Goal: Task Accomplishment & Management: Use online tool/utility

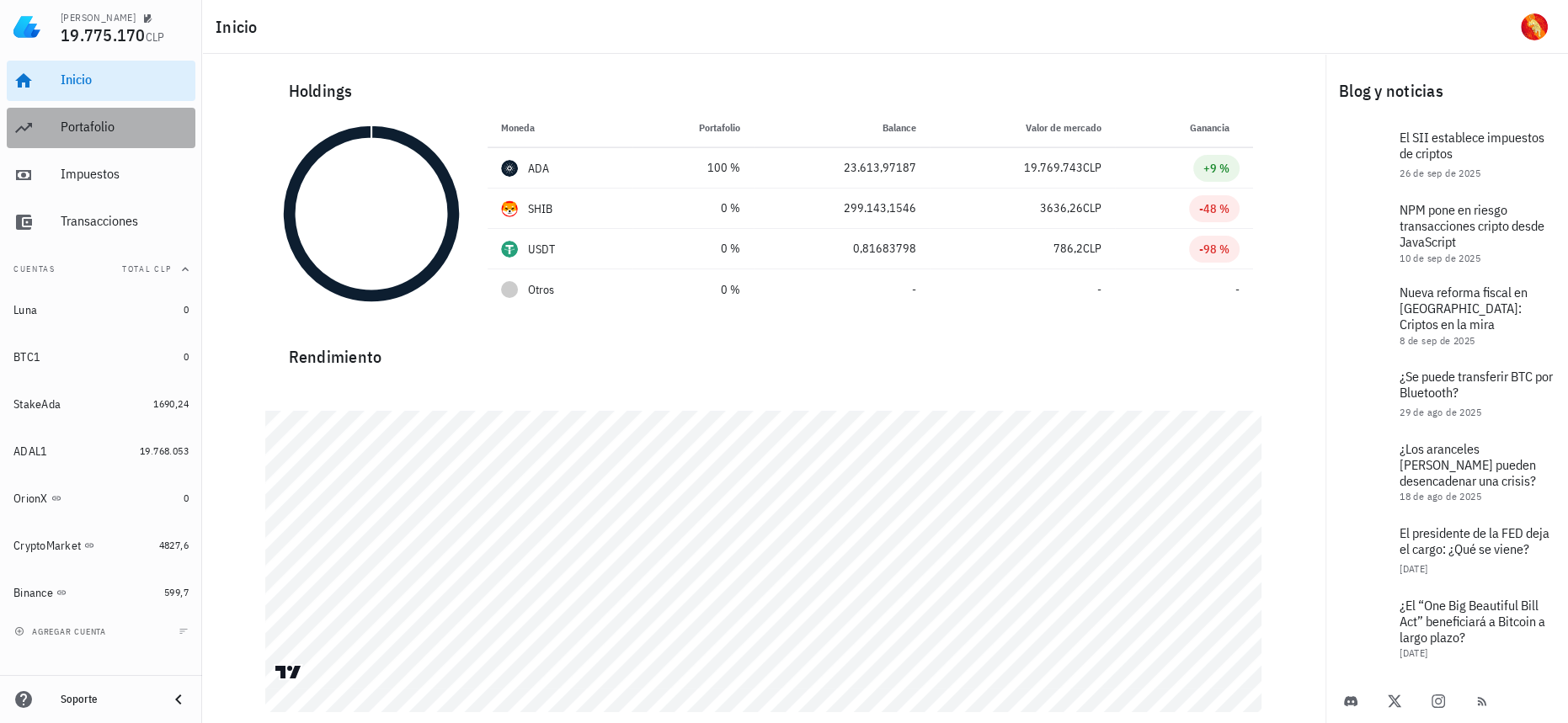
click at [140, 139] on div "Portafolio" at bounding box center [125, 127] width 128 height 38
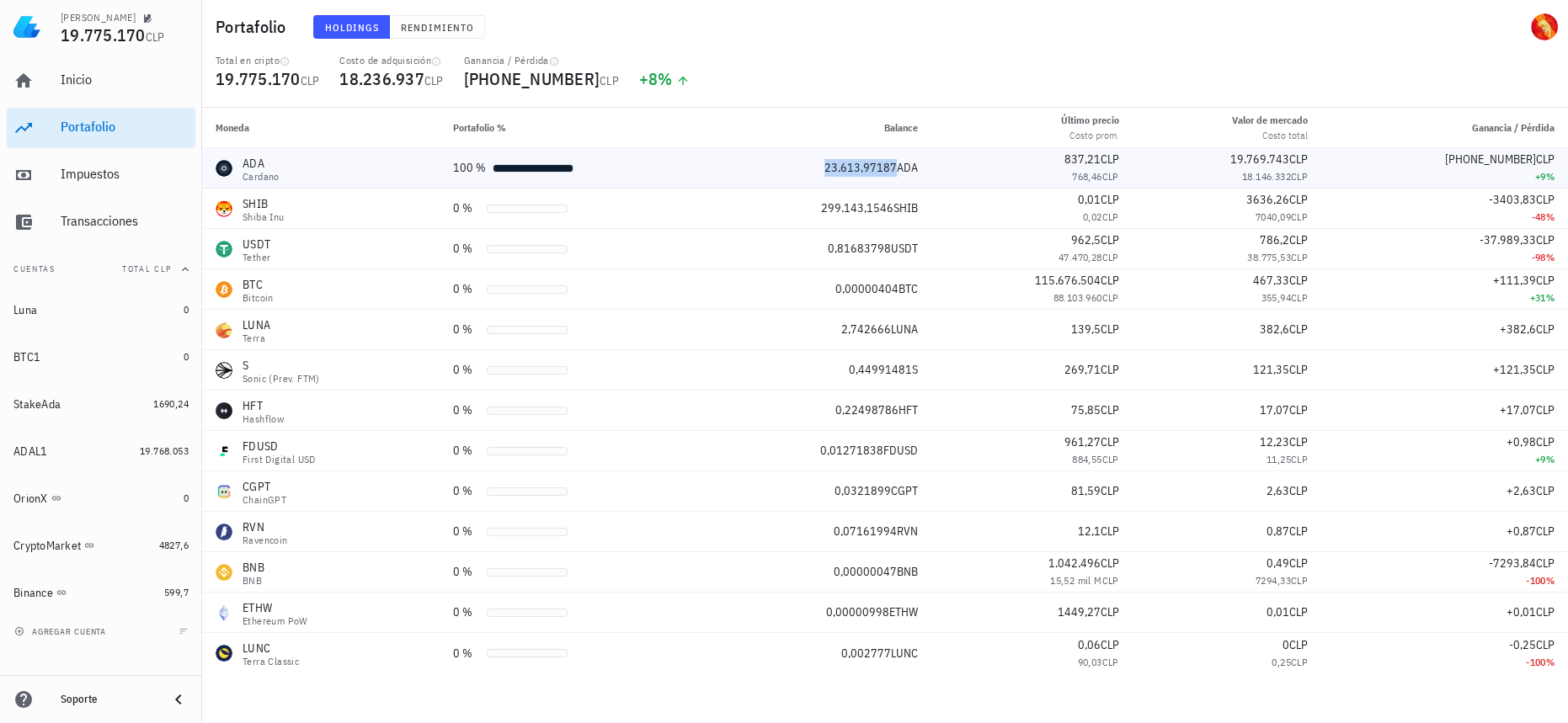
drag, startPoint x: 826, startPoint y: 165, endPoint x: 884, endPoint y: 167, distance: 58.0
click at [884, 167] on div "23.613,97187 ADA" at bounding box center [818, 168] width 198 height 18
copy span "23.613,97187"
drag, startPoint x: 1242, startPoint y: 178, endPoint x: 1298, endPoint y: 178, distance: 56.0
click at [1298, 178] on div "18.146.332 CLP" at bounding box center [1226, 177] width 161 height 17
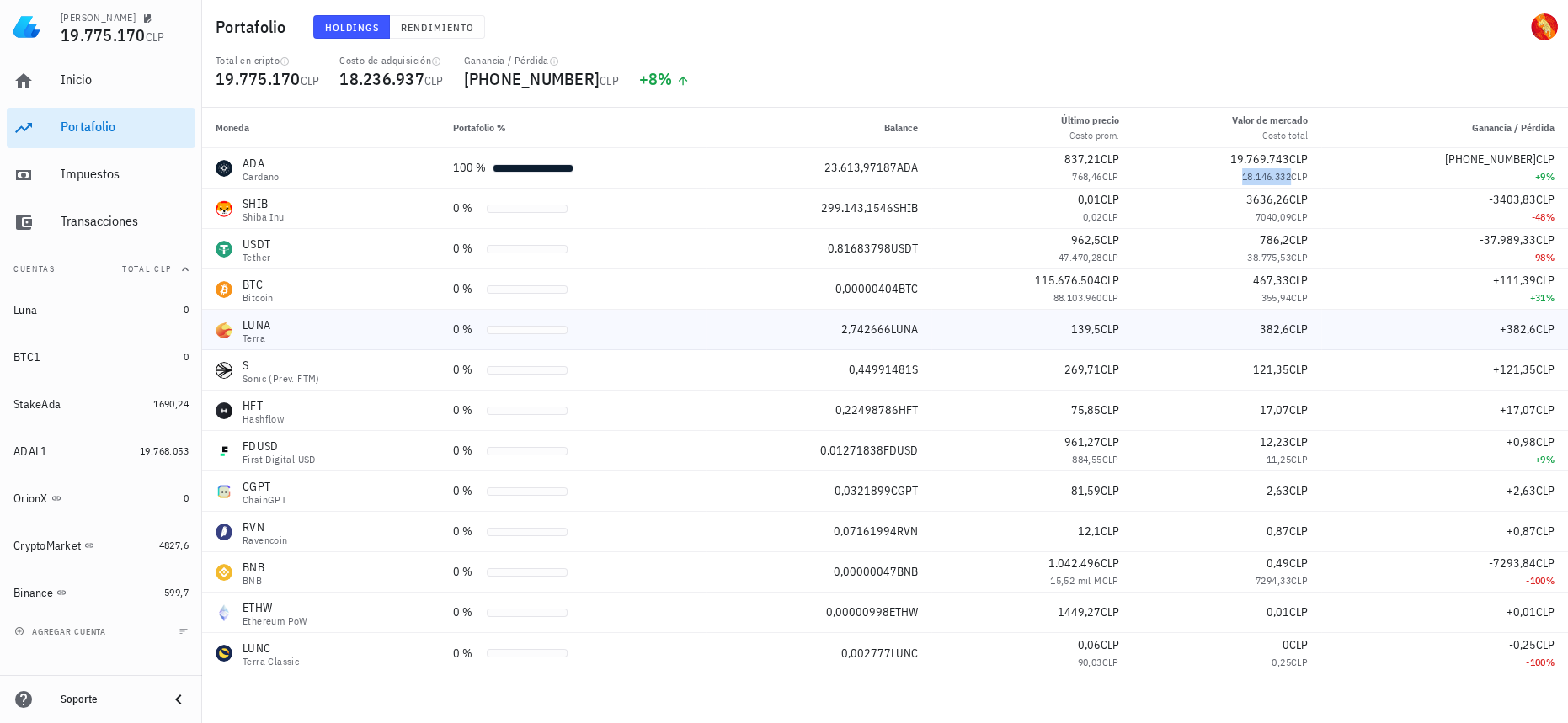
copy span "18.146.332"
click at [1536, 200] on span "CLP" at bounding box center [1545, 199] width 18 height 15
drag, startPoint x: 1545, startPoint y: 196, endPoint x: 748, endPoint y: 207, distance: 797.1
click at [748, 207] on tr "[PERSON_NAME] Inu 0 % 299.143,1546 SHIB 0,01 CLP 0,02 CLP 3636,26 CLP 7040,09 C…" at bounding box center [885, 208] width 1366 height 41
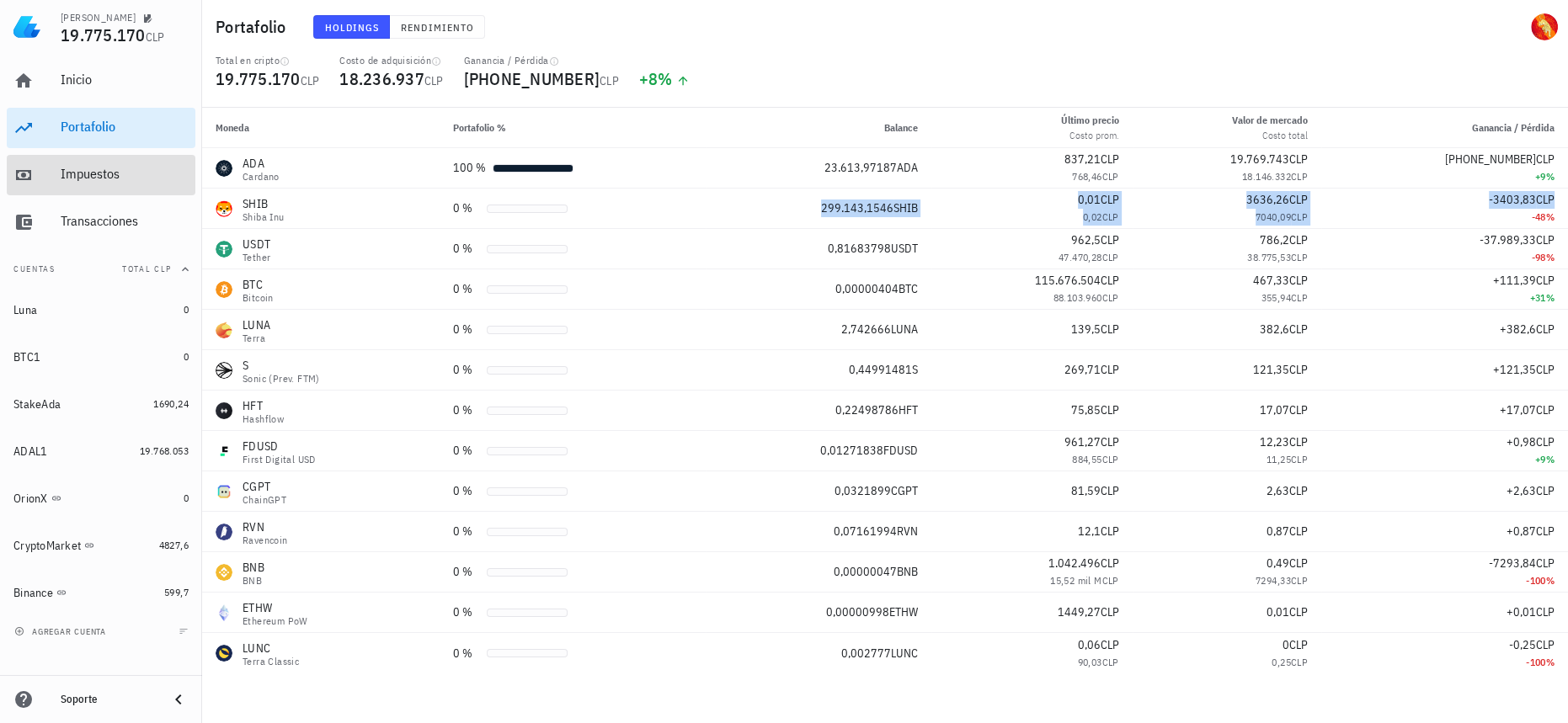
click at [102, 158] on div "Impuestos" at bounding box center [125, 174] width 128 height 38
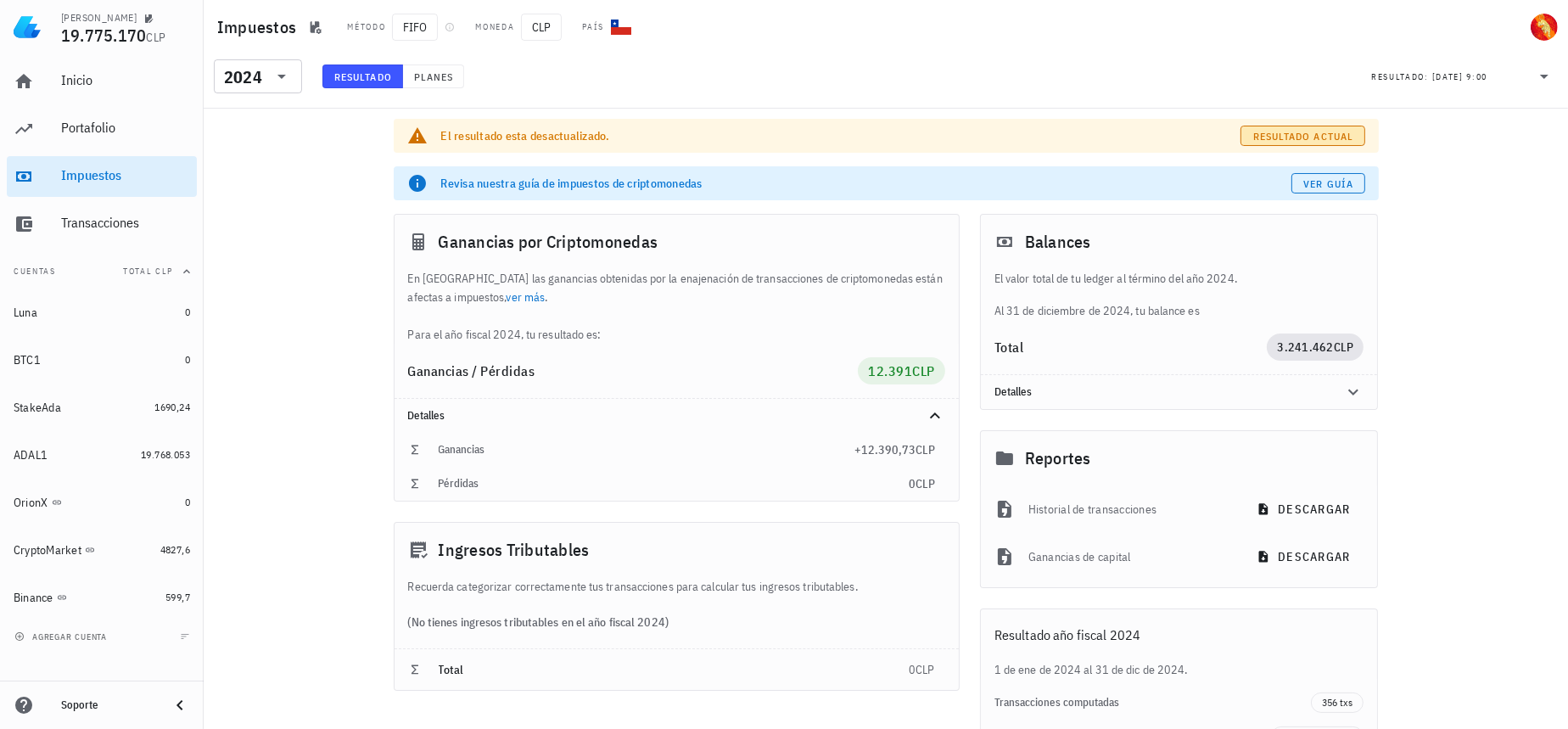
click at [1353, 131] on button "Resultado actual" at bounding box center [1302, 136] width 124 height 20
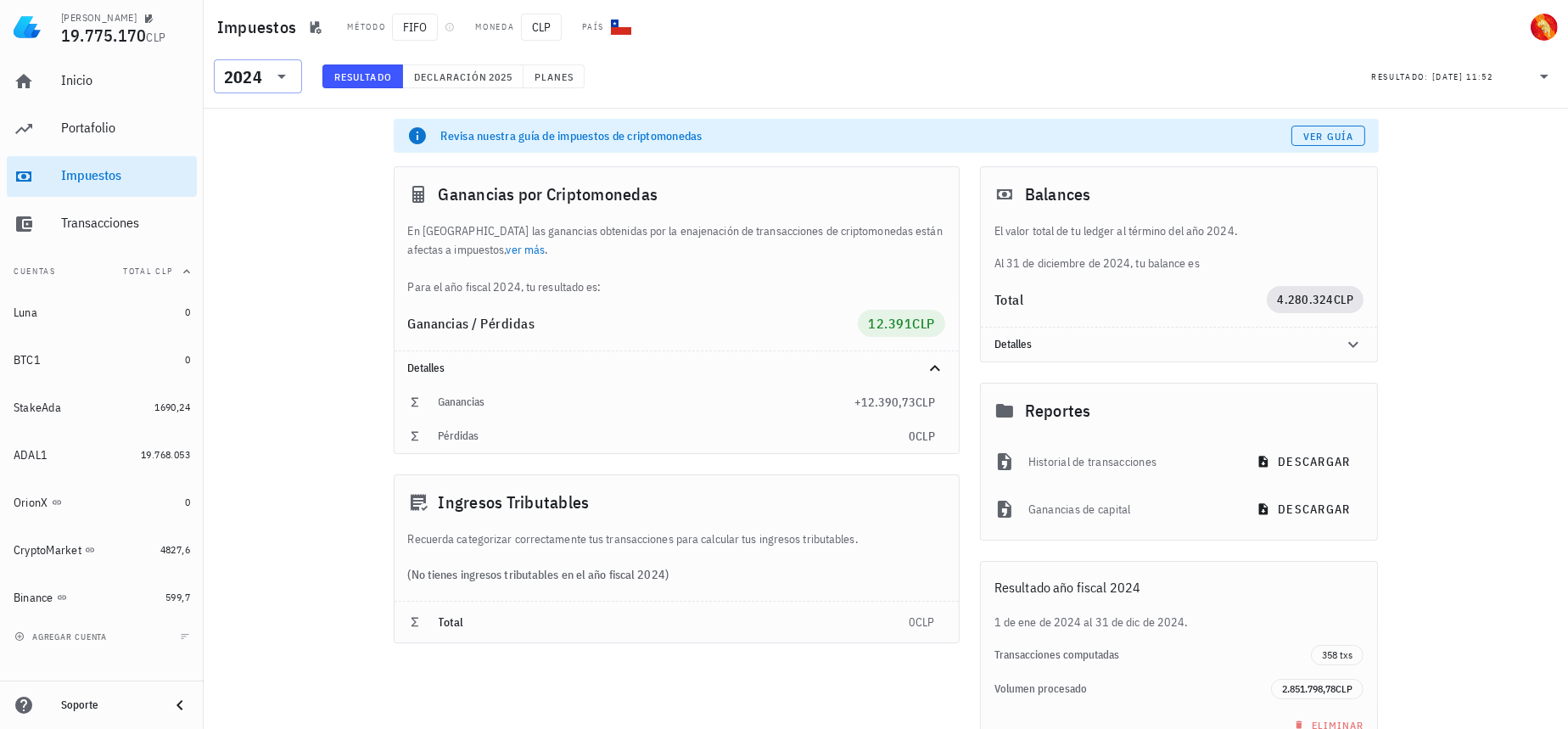
click at [241, 73] on div "2024" at bounding box center [243, 77] width 38 height 17
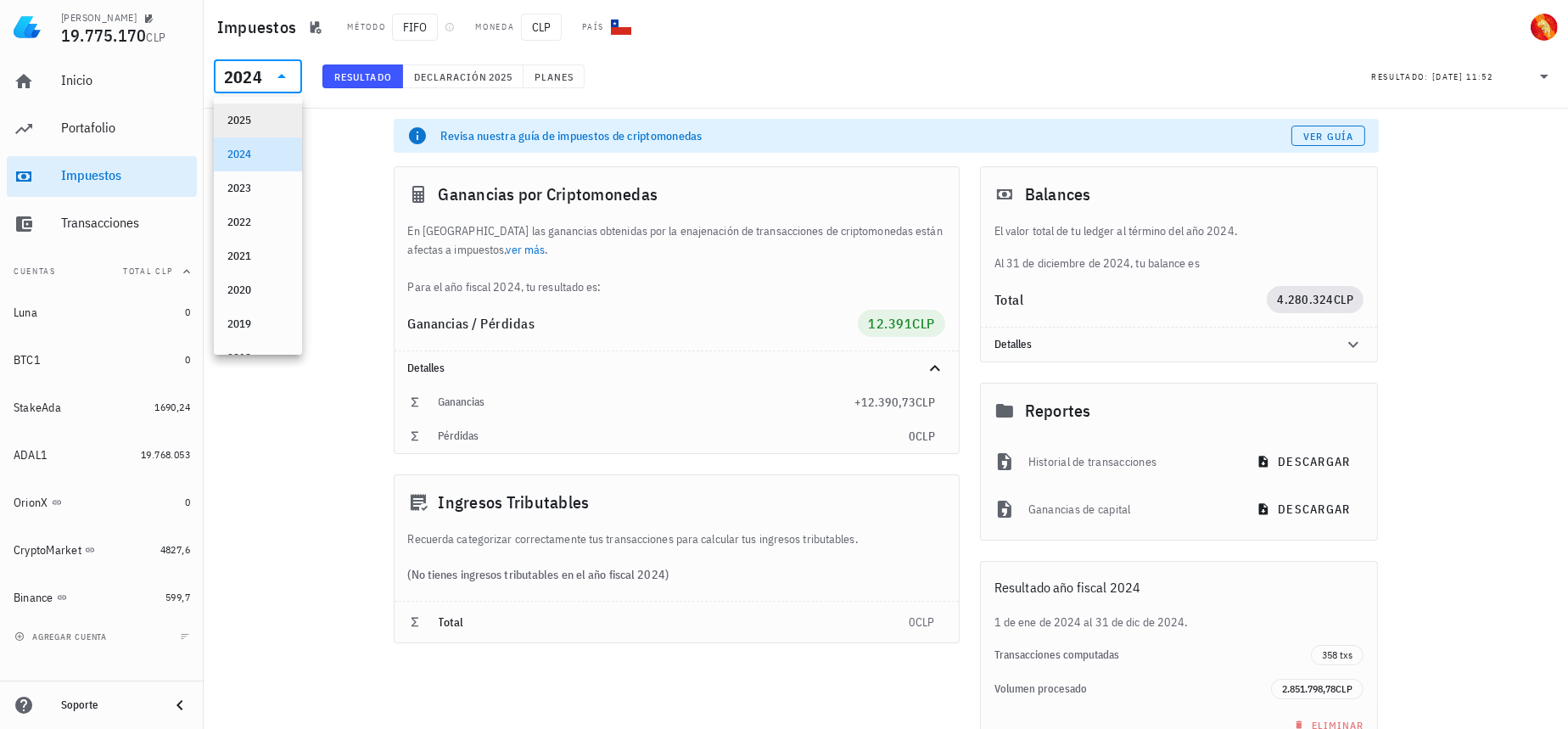
click at [252, 107] on div "2025" at bounding box center [258, 120] width 61 height 27
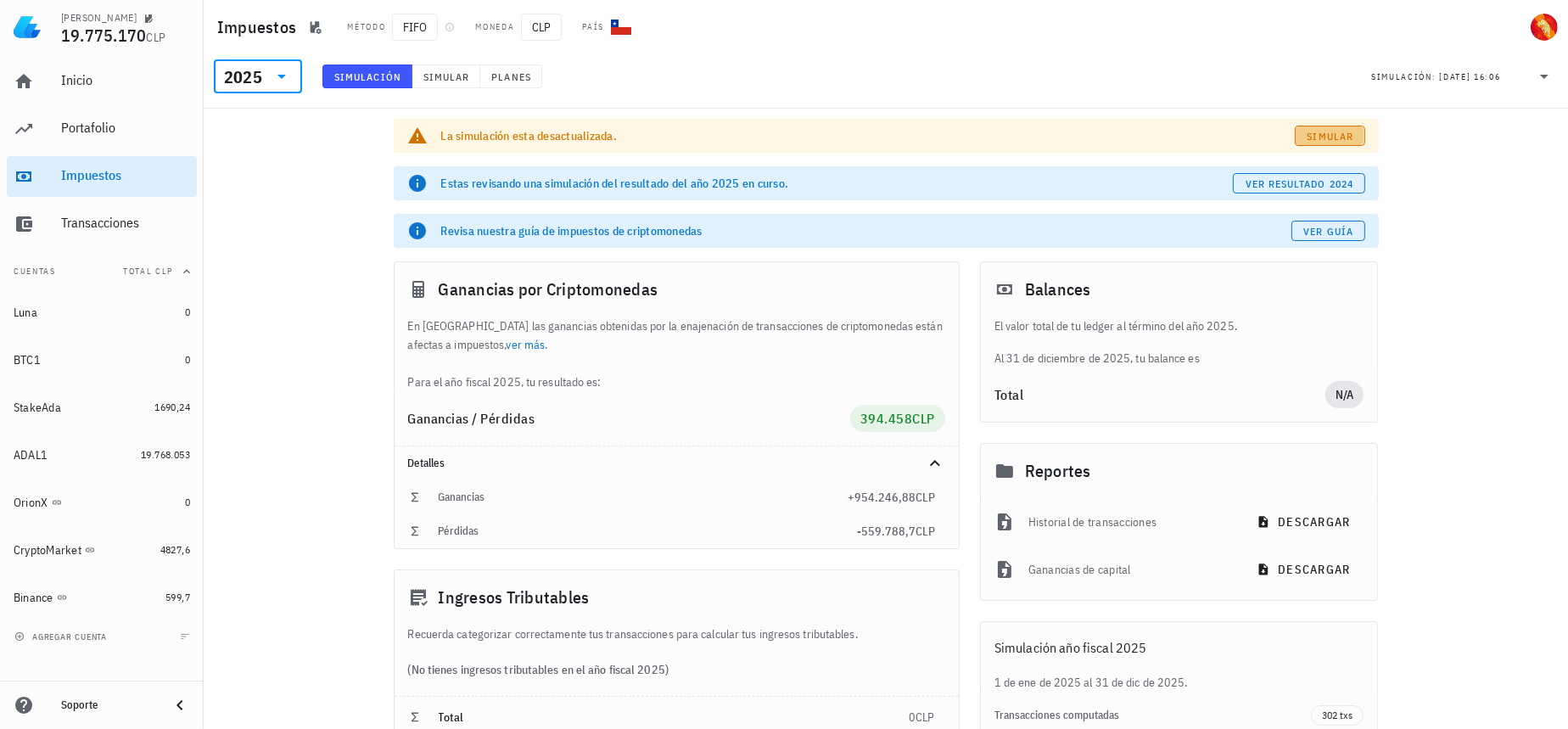
click at [1346, 138] on span "Simular" at bounding box center [1330, 137] width 47 height 13
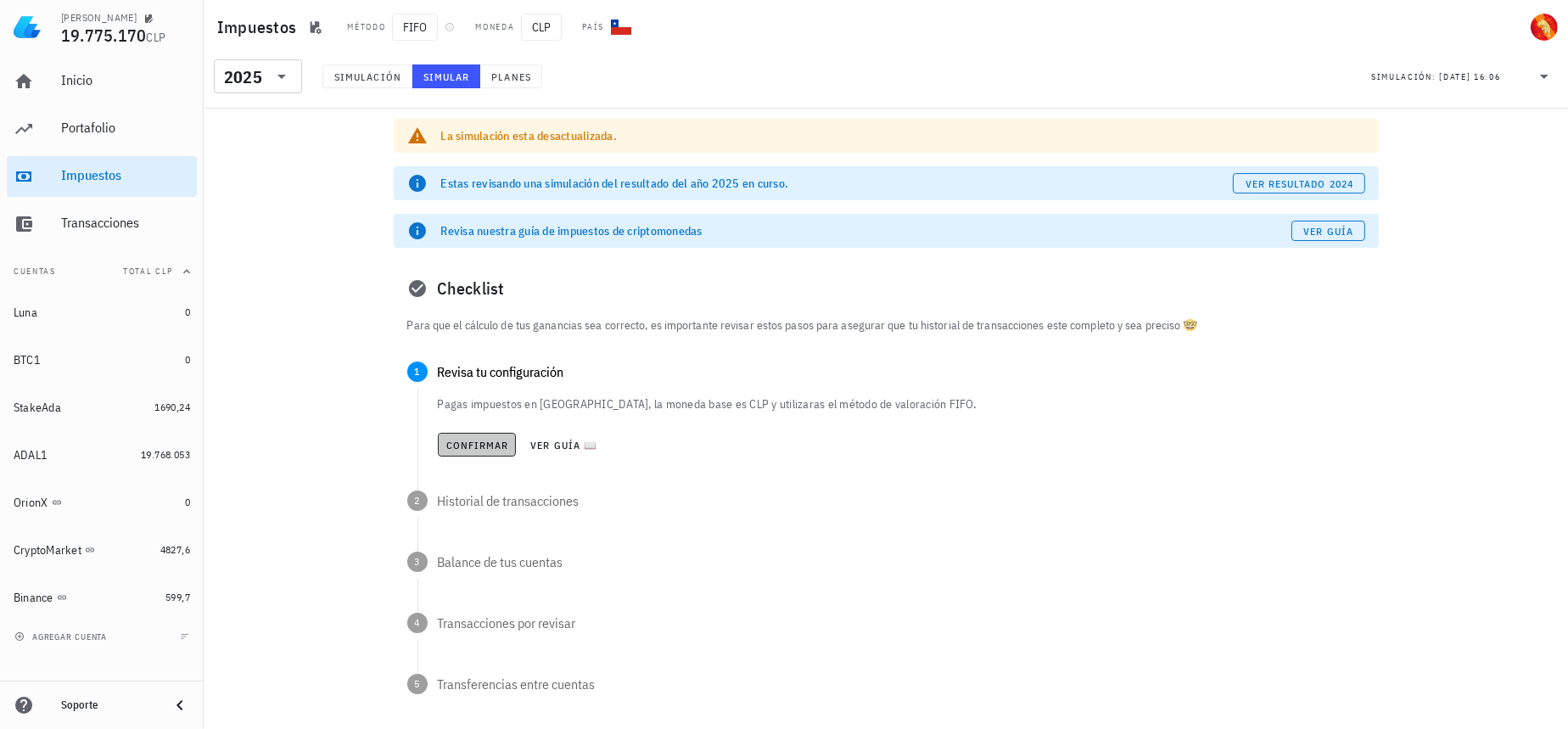
click at [473, 445] on span "Confirmar" at bounding box center [477, 445] width 63 height 13
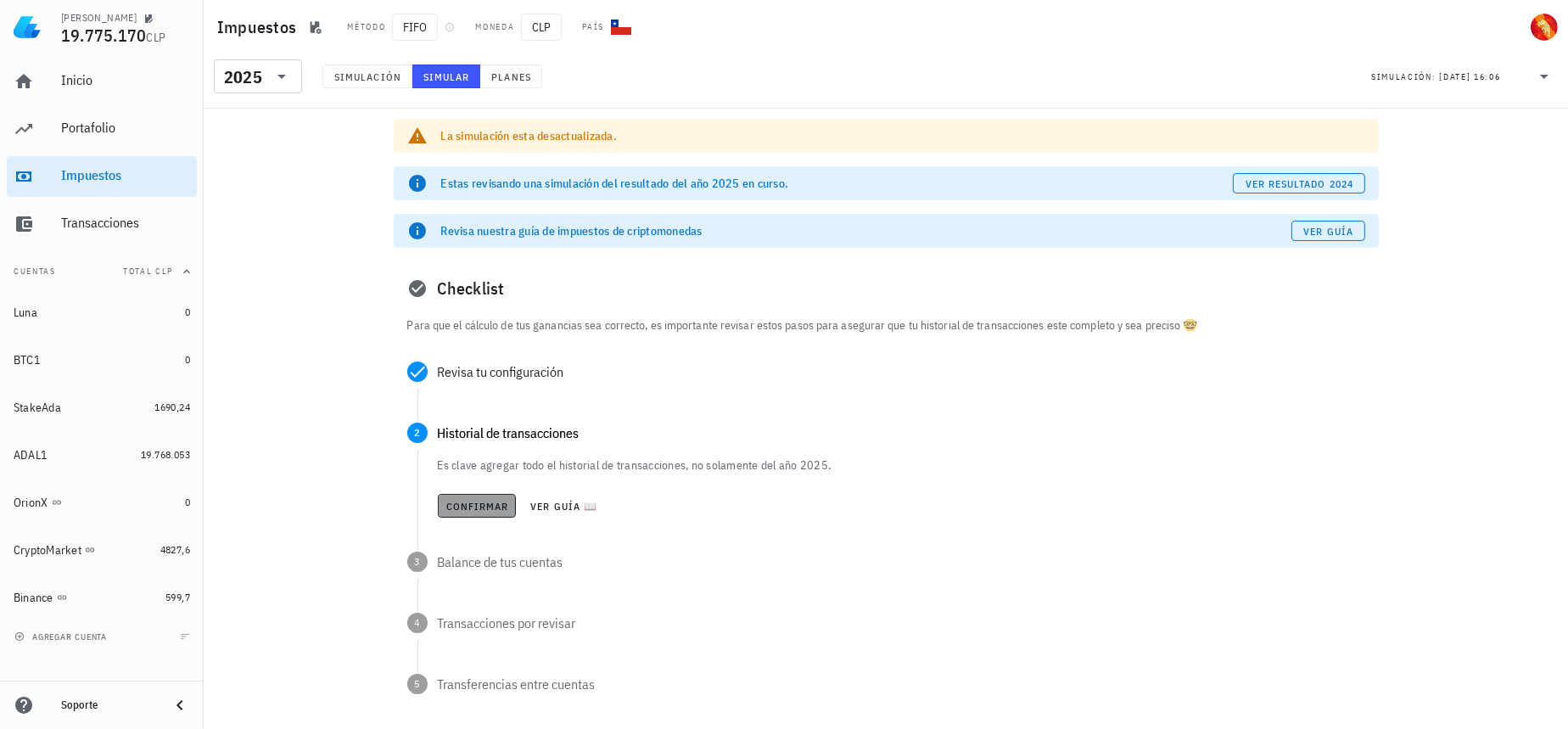
click at [479, 510] on span "Confirmar" at bounding box center [477, 507] width 63 height 13
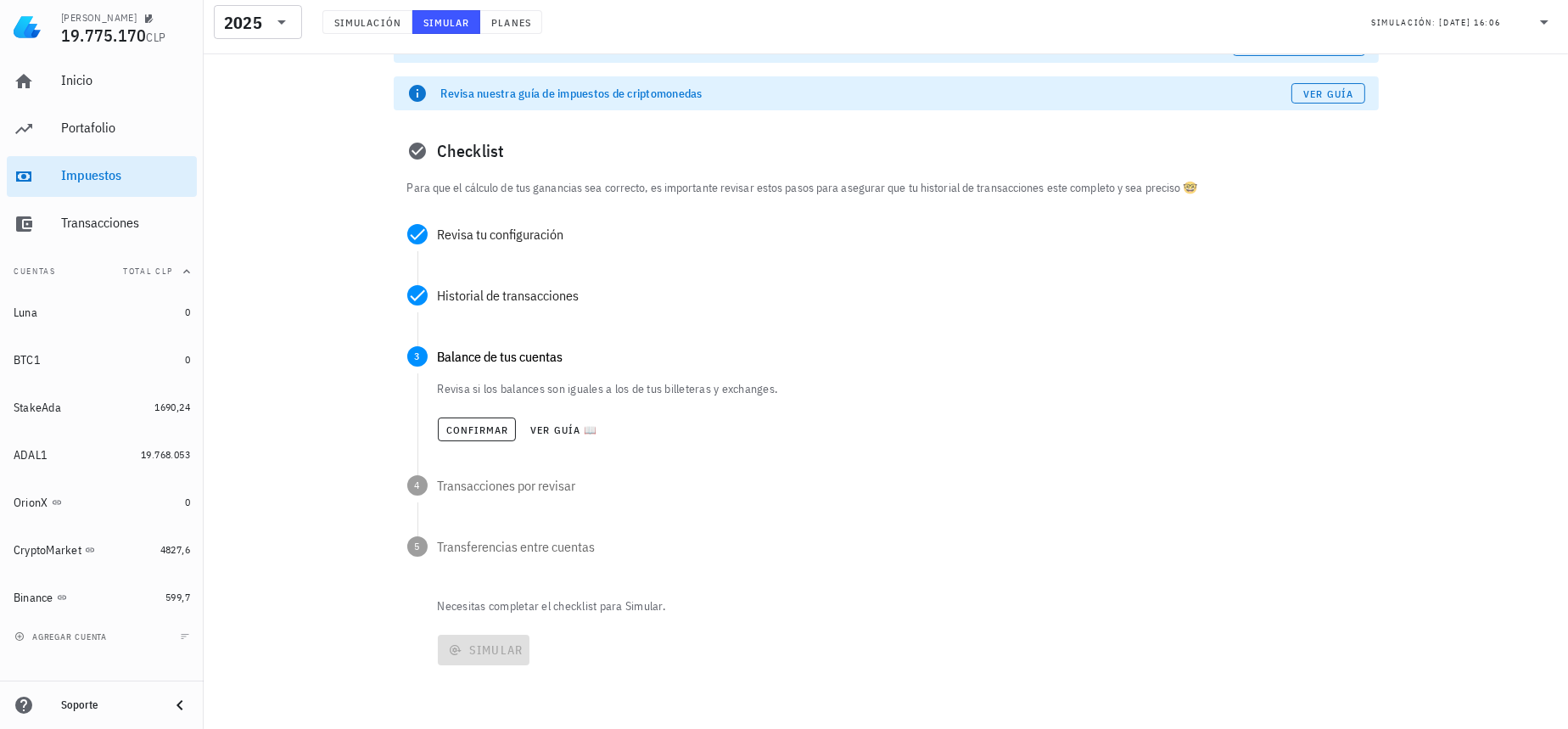
scroll to position [153, 0]
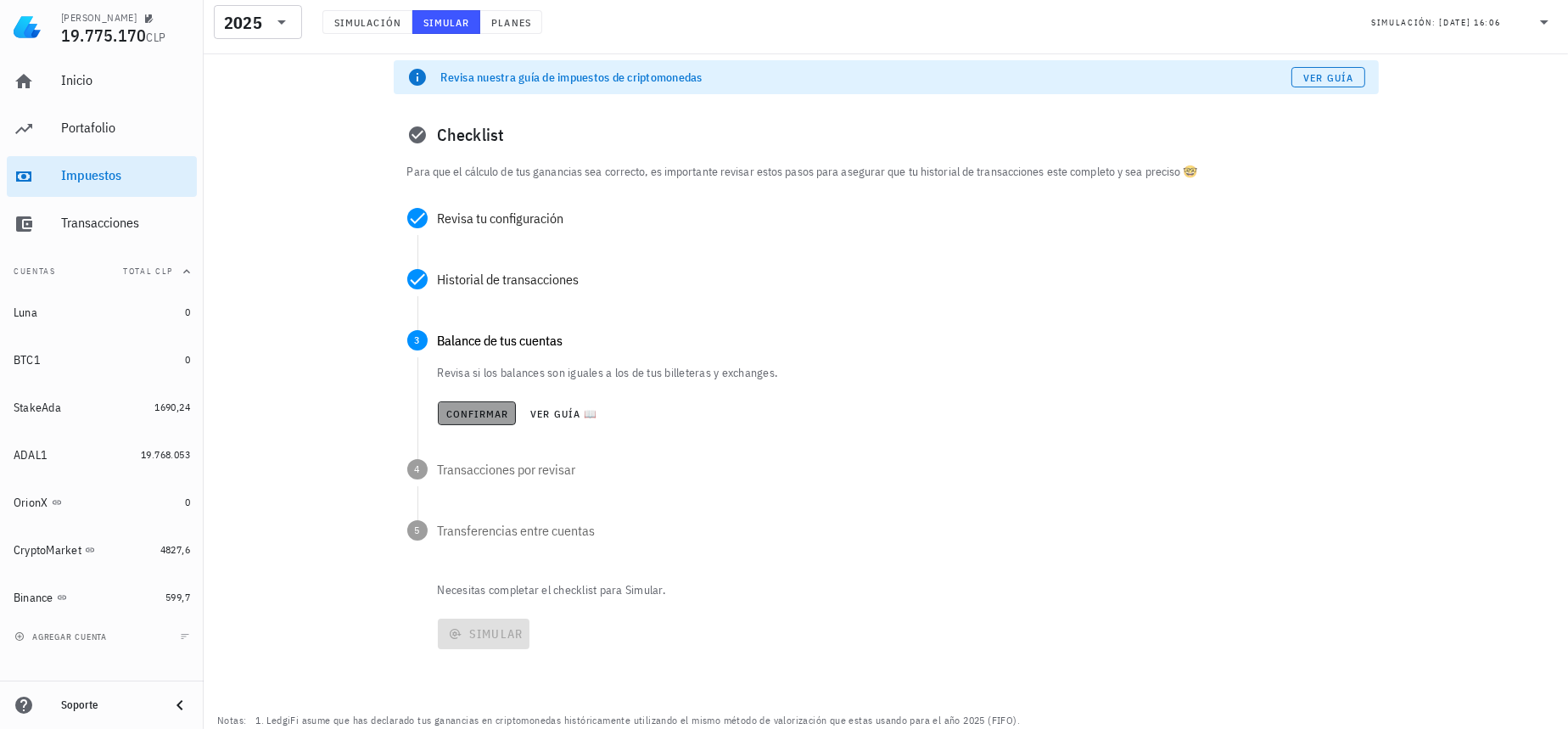
click at [479, 408] on span "Confirmar" at bounding box center [477, 414] width 63 height 13
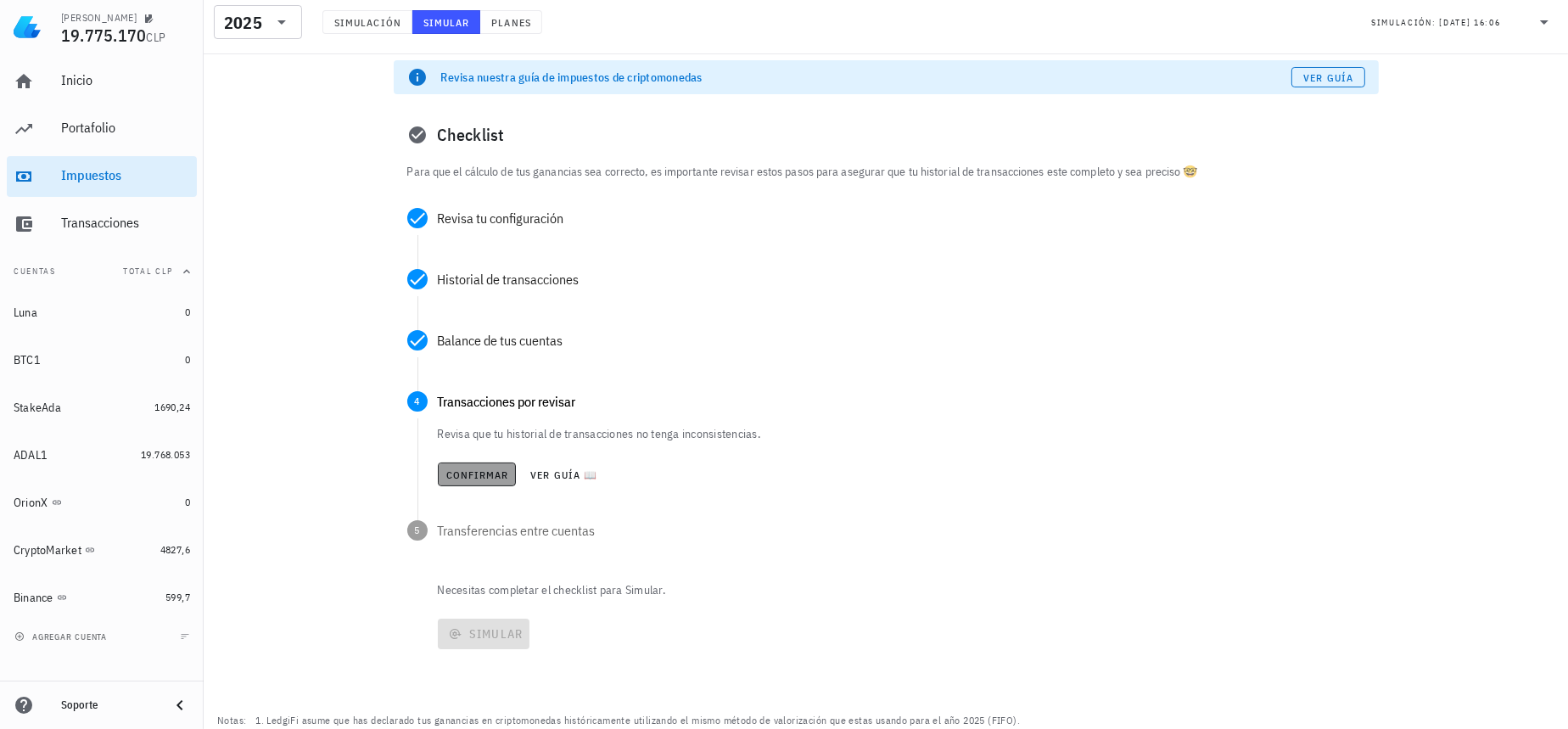
click at [468, 479] on span "Confirmar" at bounding box center [477, 475] width 63 height 13
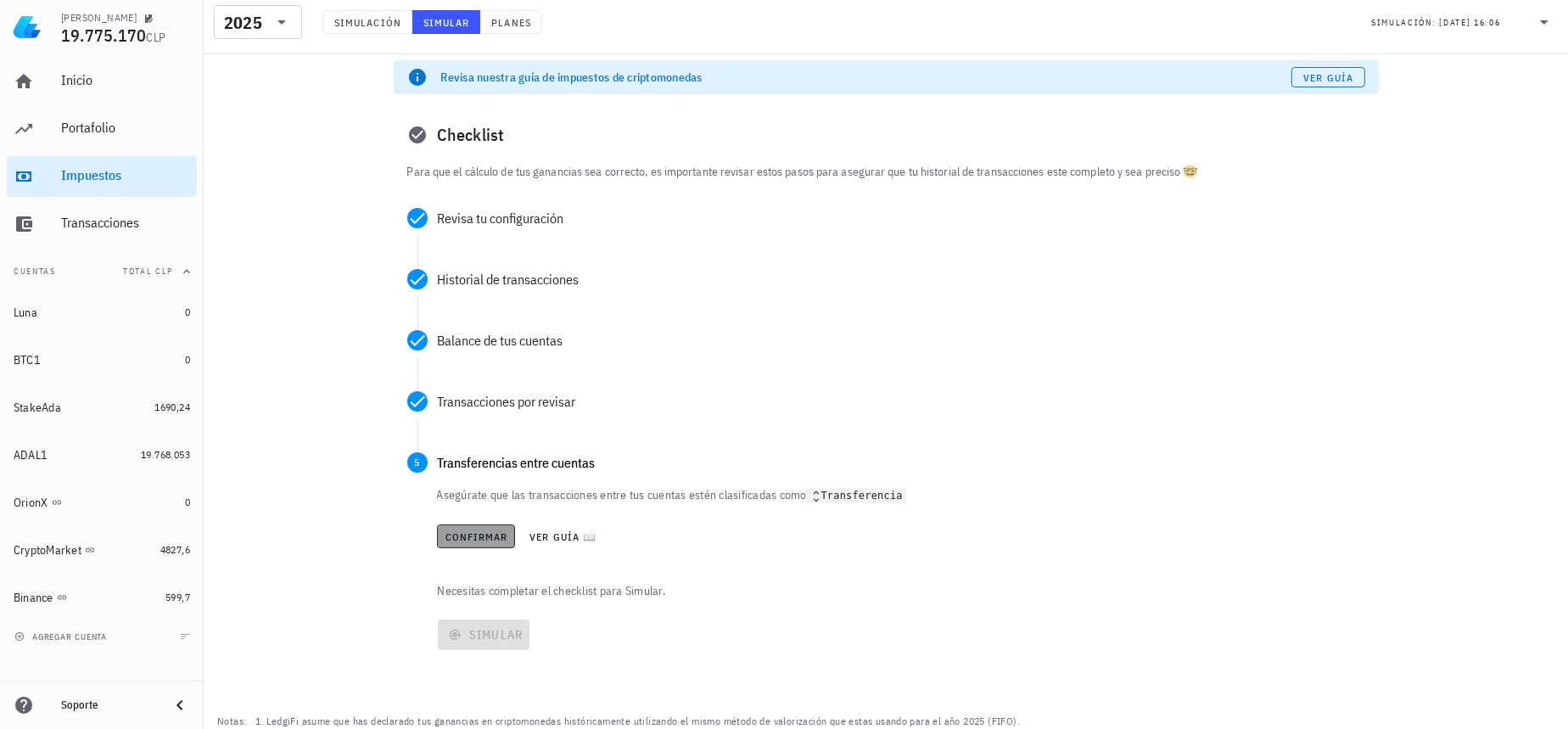
click at [467, 537] on span "Confirmar" at bounding box center [476, 537] width 63 height 13
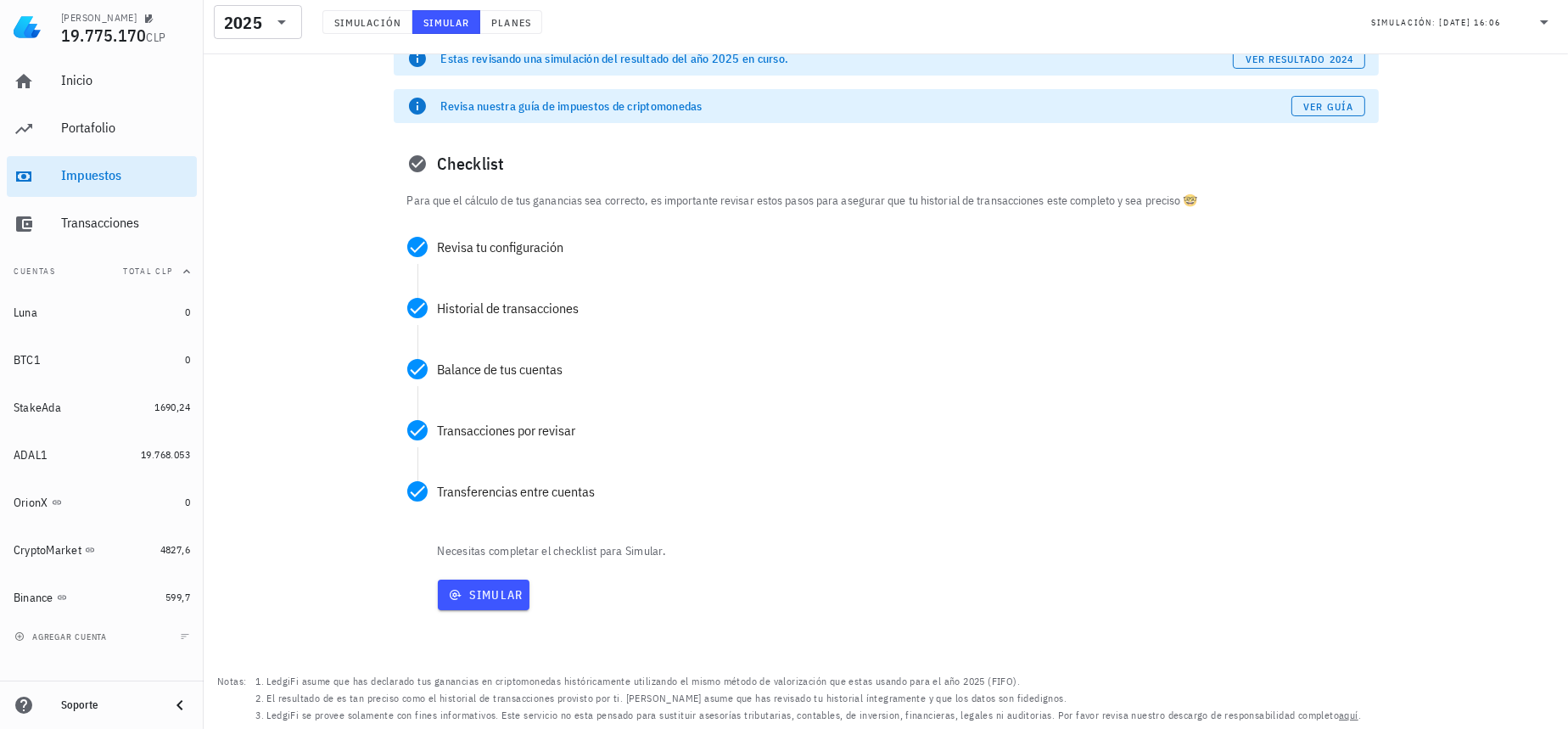
scroll to position [124, 0]
click at [467, 598] on span "Simular" at bounding box center [483, 596] width 79 height 15
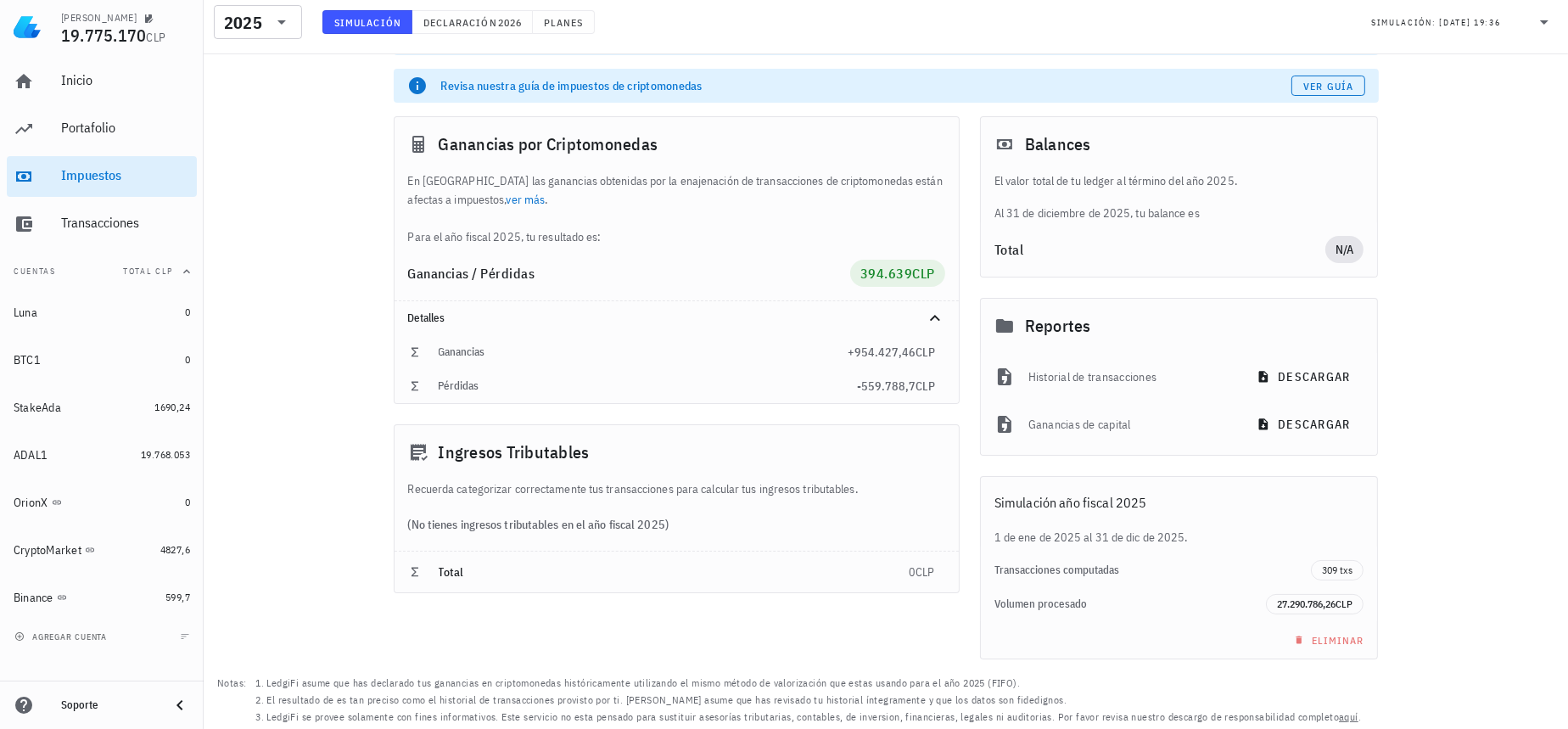
scroll to position [99, 0]
click at [1324, 603] on span "27.290.786,26" at bounding box center [1306, 603] width 59 height 13
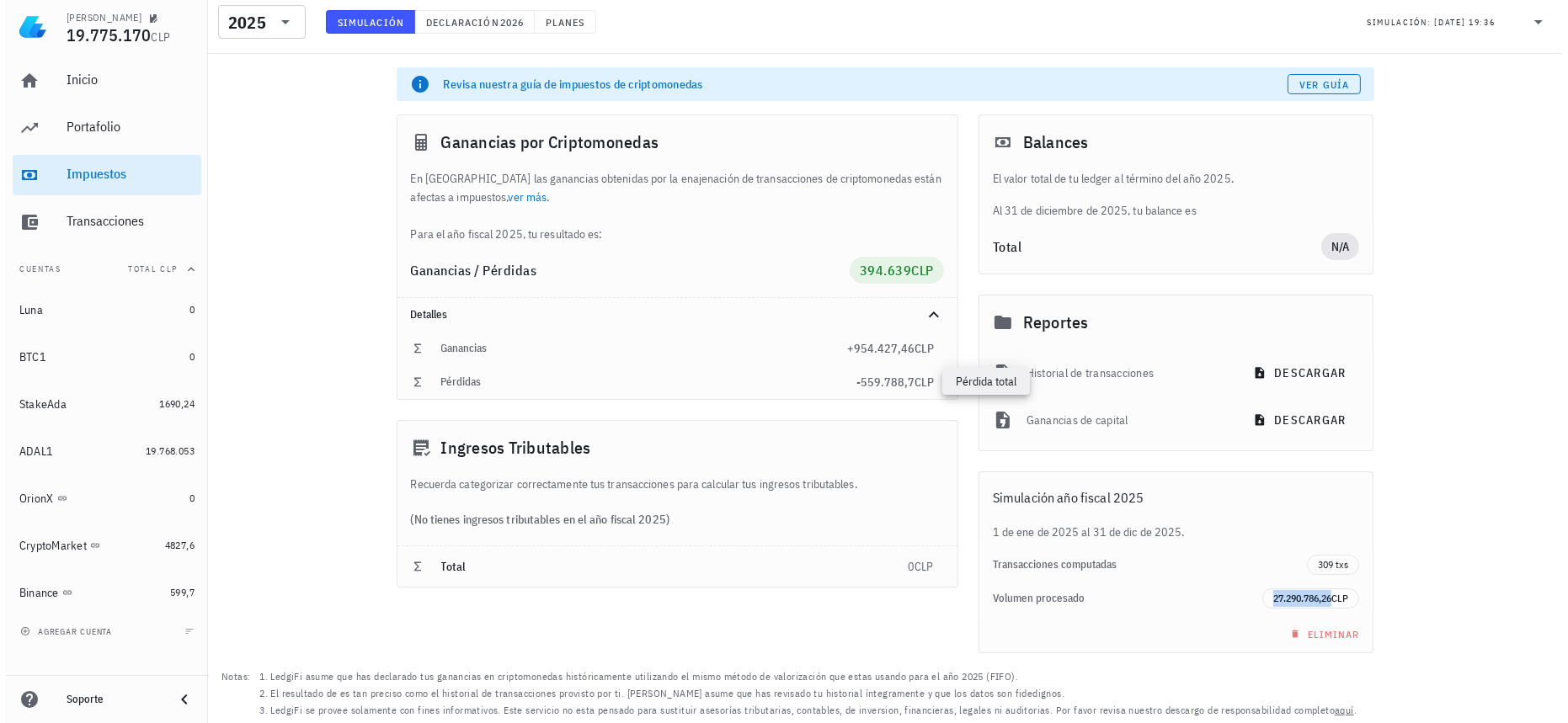
scroll to position [0, 0]
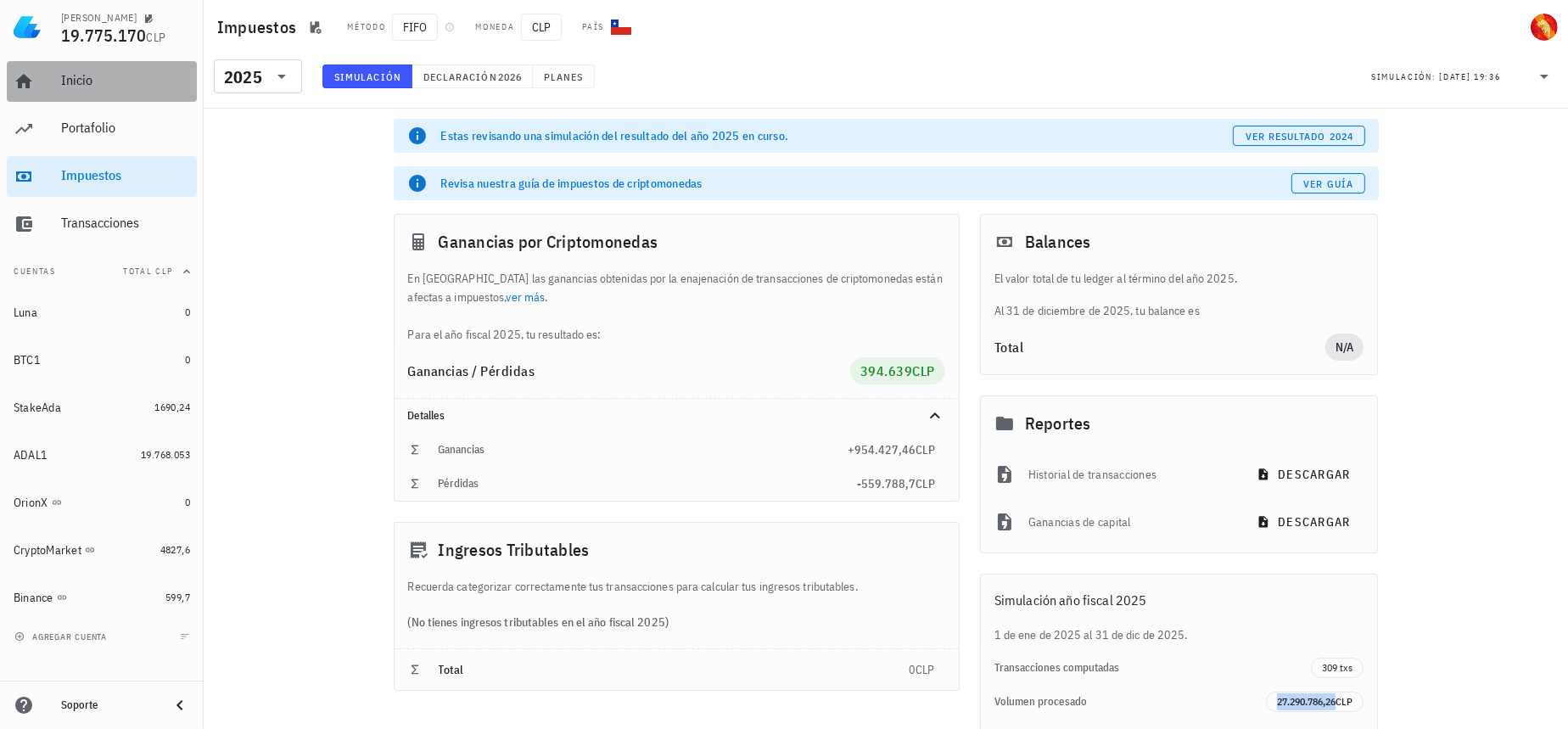
click at [93, 84] on div "Inicio" at bounding box center [125, 80] width 129 height 16
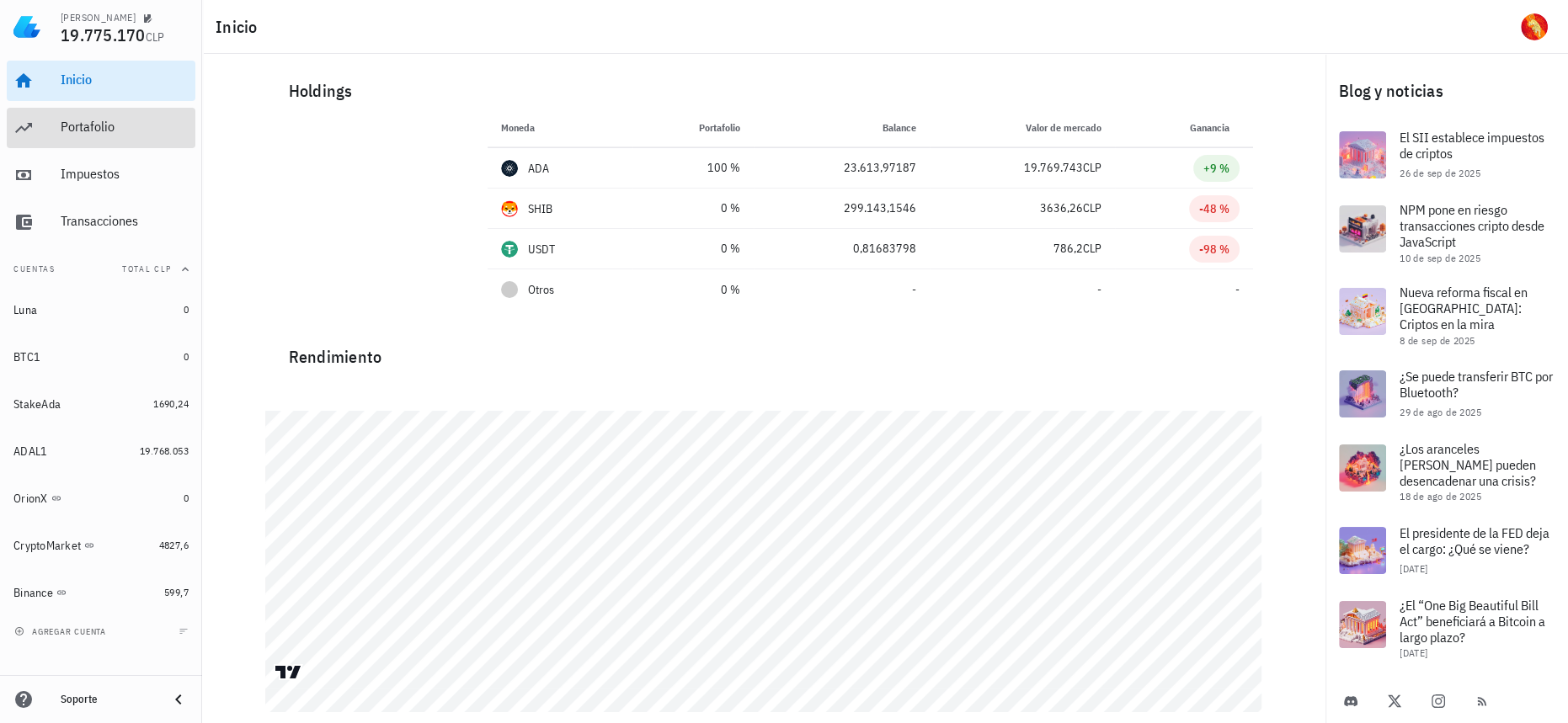
click at [108, 143] on div "Portafolio" at bounding box center [125, 127] width 128 height 38
